Goal: Use online tool/utility: Utilize a website feature to perform a specific function

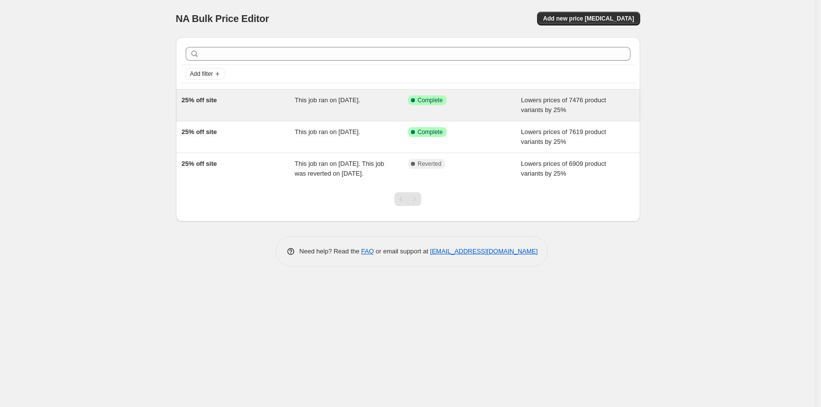
click at [501, 102] on div "Success Complete Complete" at bounding box center [457, 100] width 99 height 10
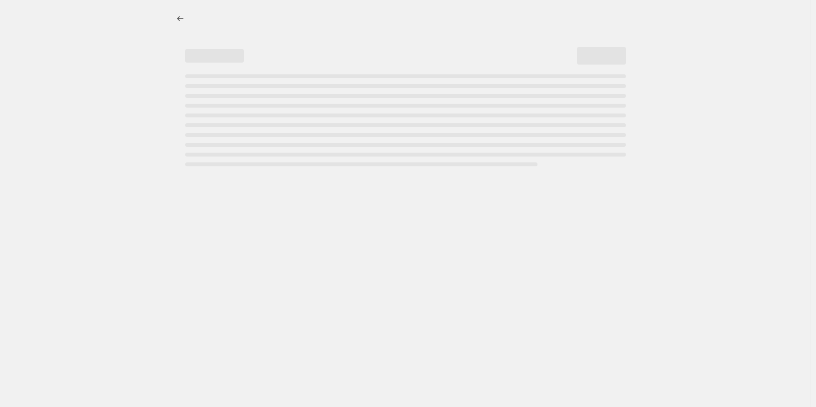
select select "percentage"
select select "collection"
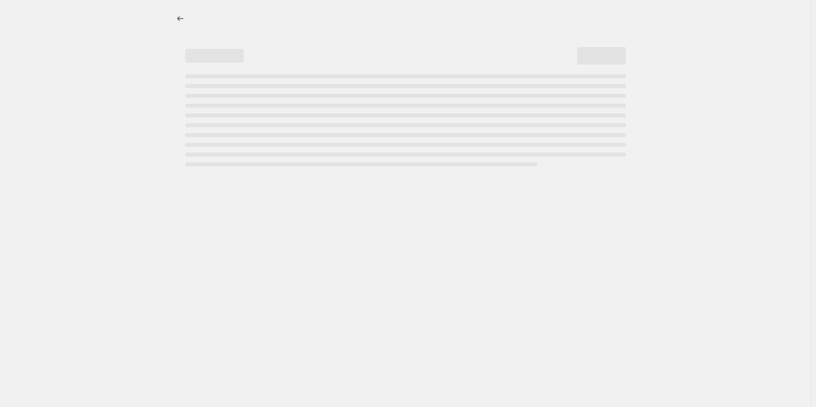
select select "collection"
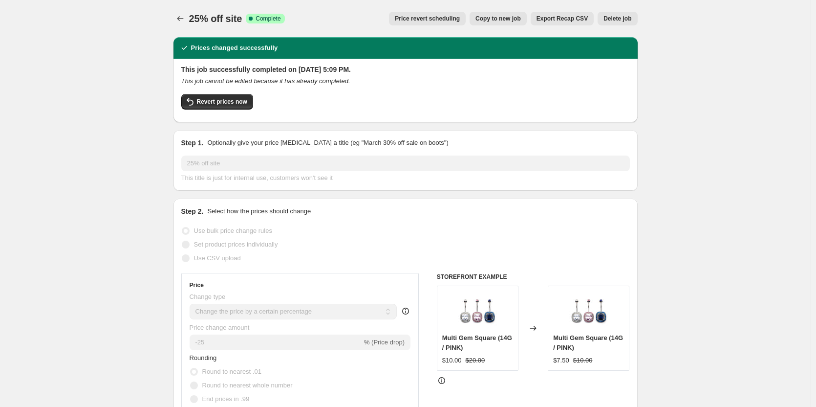
click at [505, 16] on span "Copy to new job" at bounding box center [497, 19] width 45 height 8
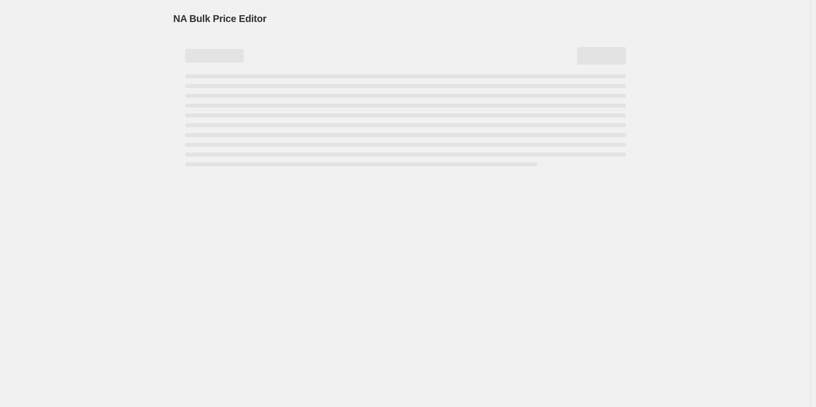
select select "percentage"
select select "collection"
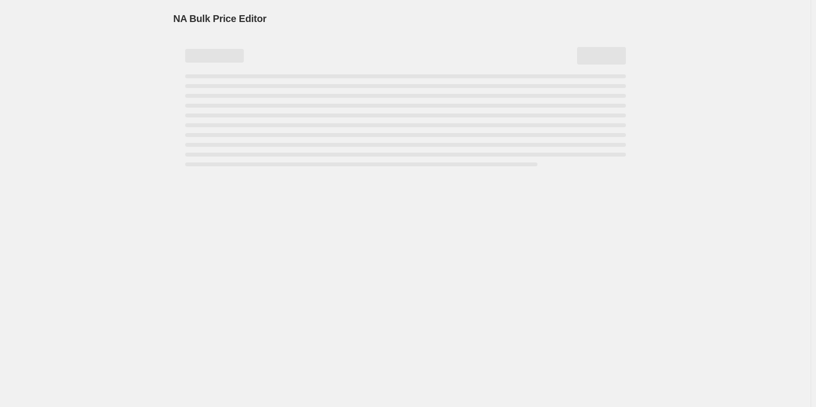
select select "collection"
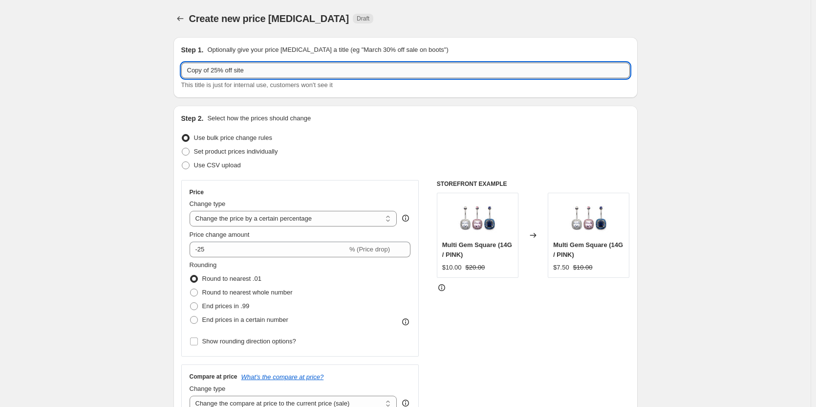
click at [329, 67] on input "Copy of 25% off site" at bounding box center [405, 71] width 449 height 16
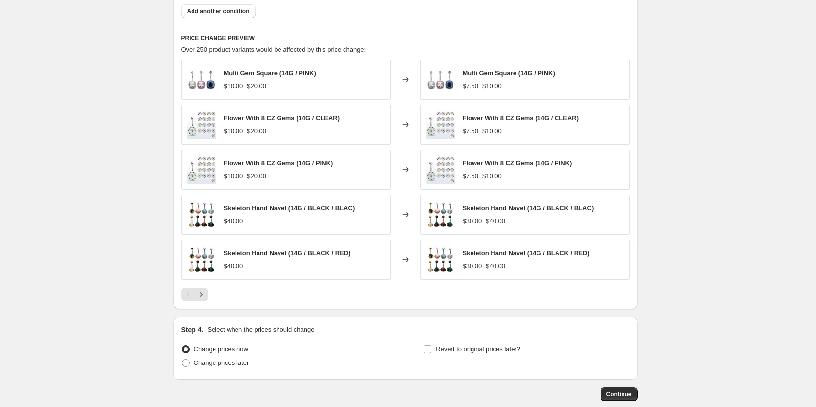
scroll to position [767, 0]
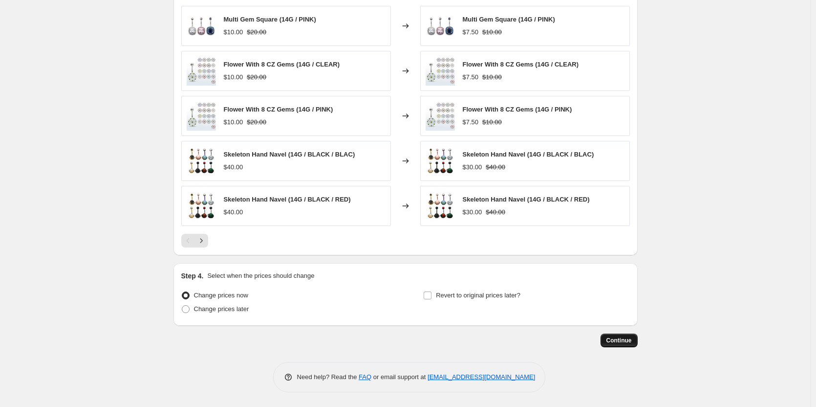
type input "25% off site"
click at [621, 339] on span "Continue" at bounding box center [618, 340] width 25 height 8
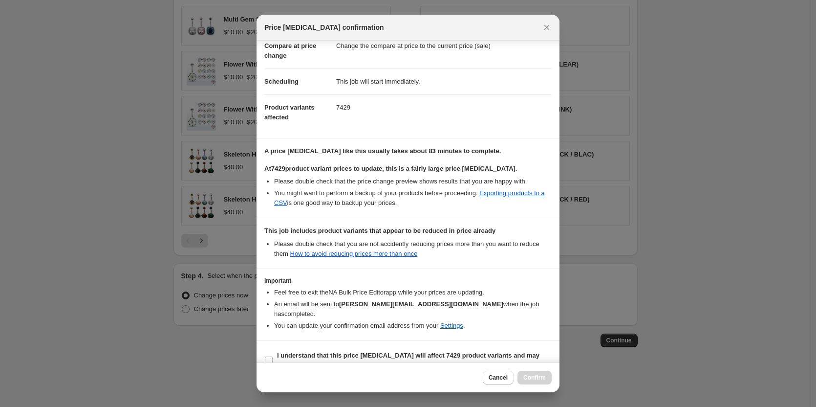
scroll to position [59, 0]
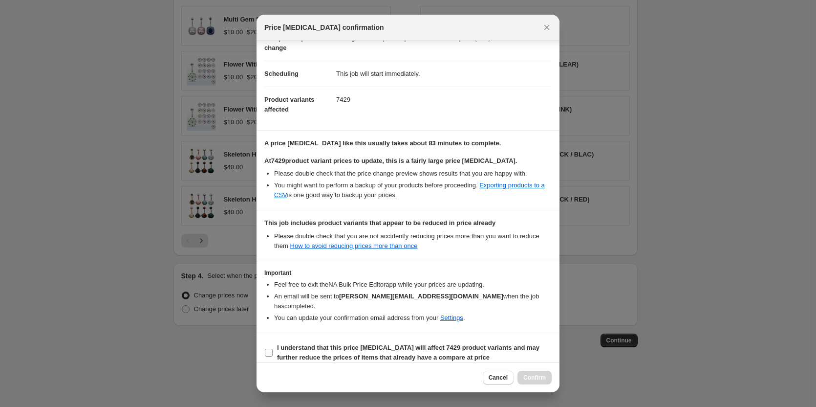
click at [272, 348] on input "I understand that this price change job will affect 7429 product variants and m…" at bounding box center [269, 352] width 8 height 8
checkbox input "true"
click at [541, 375] on span "Confirm" at bounding box center [534, 377] width 22 height 8
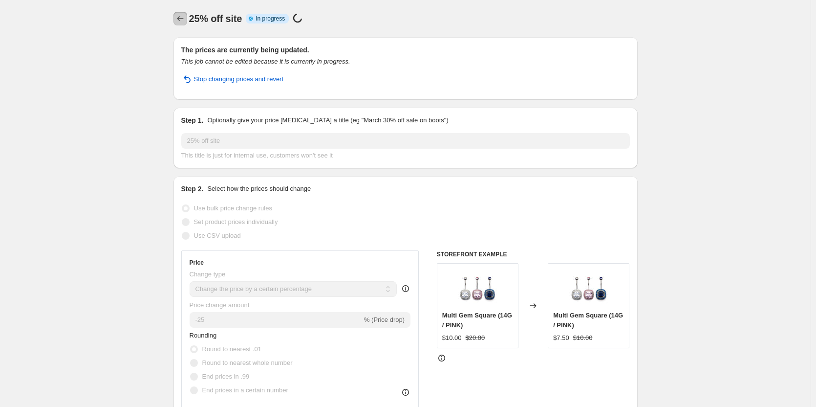
click at [178, 17] on icon "Price change jobs" at bounding box center [180, 19] width 10 height 10
